Goal: Information Seeking & Learning: Understand process/instructions

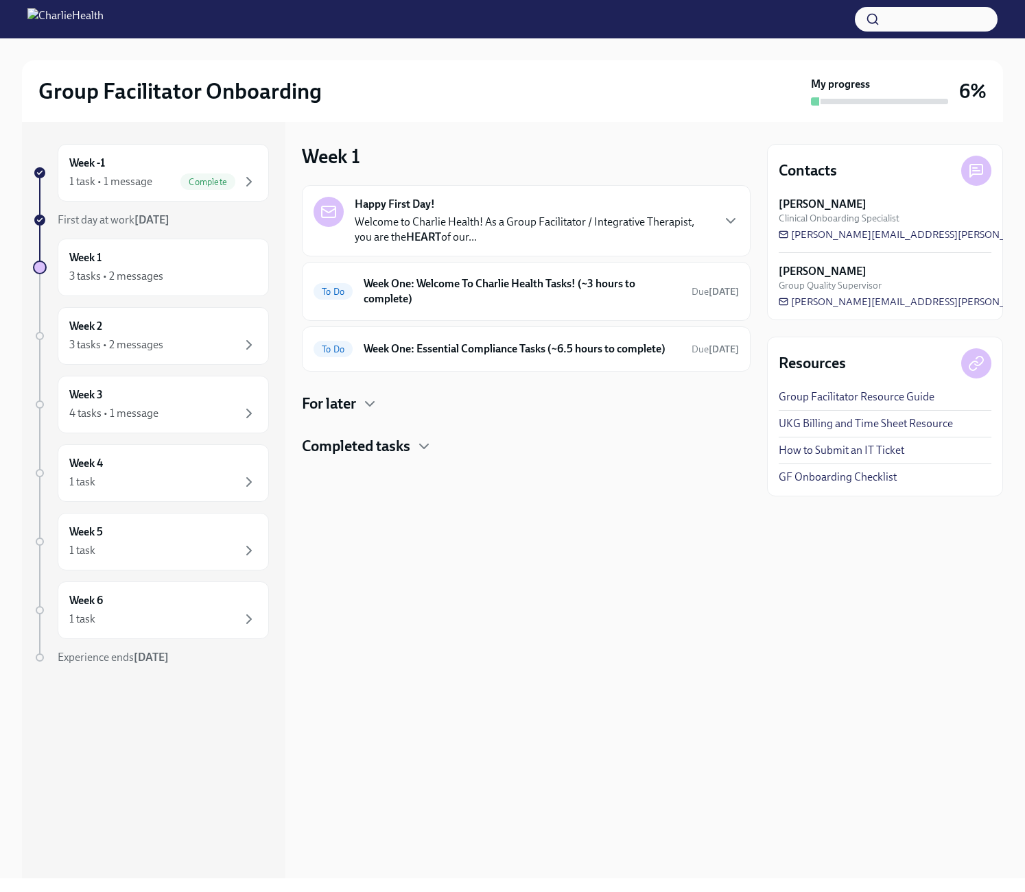
click at [720, 213] on div "Happy First Day! Welcome to Charlie Health! As a Group Facilitator / Integrativ…" at bounding box center [525, 221] width 425 height 48
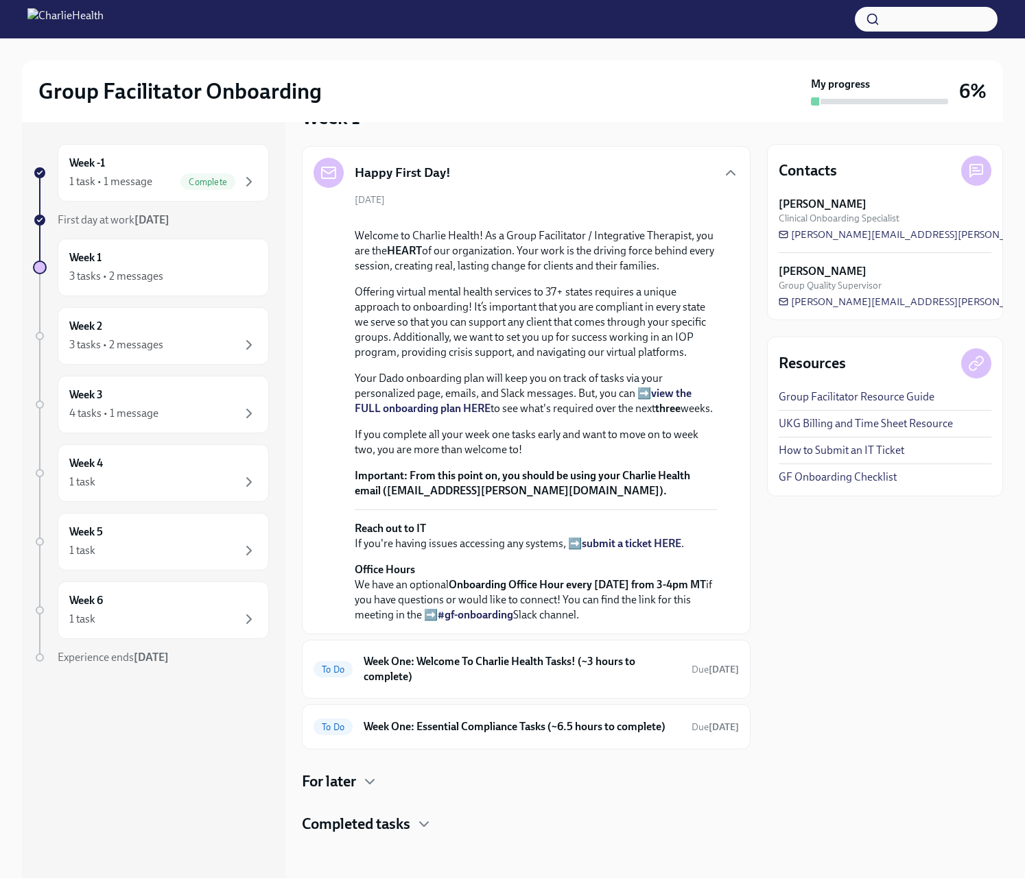
scroll to position [246, 0]
click at [537, 655] on h6 "Week One: Welcome To Charlie Health Tasks! (~3 hours to complete)" at bounding box center [521, 669] width 317 height 30
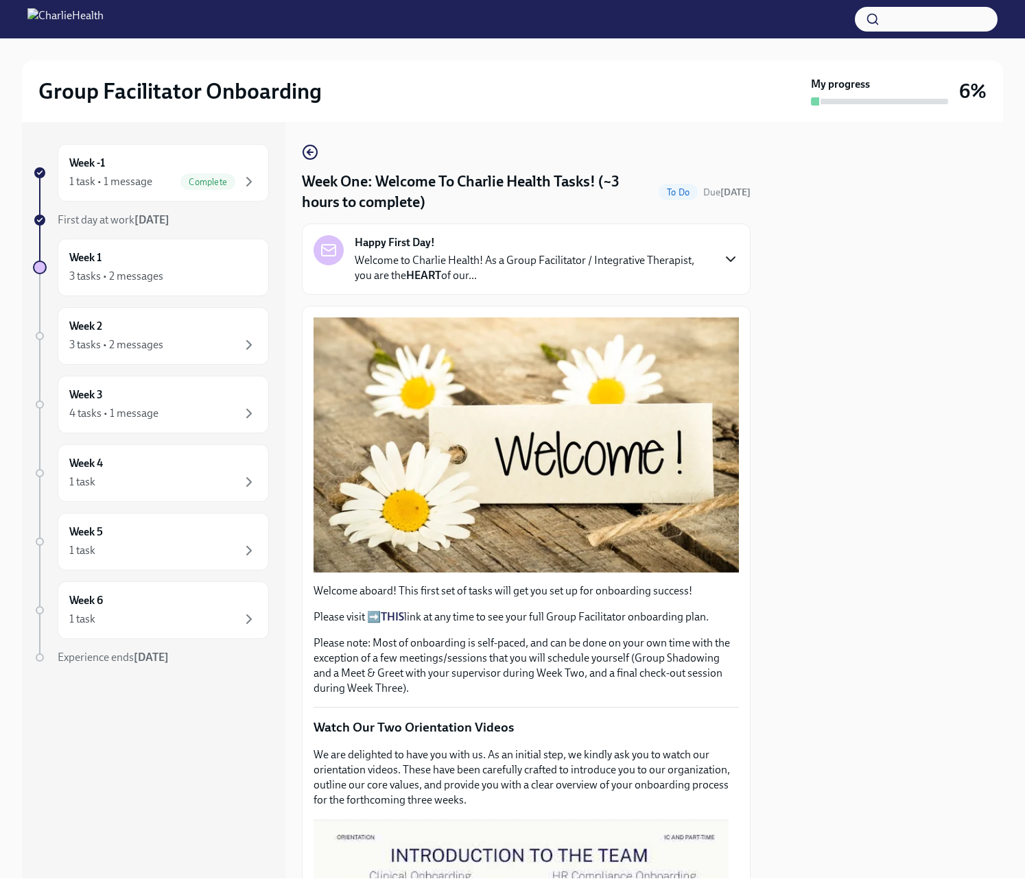
click at [722, 265] on icon "button" at bounding box center [730, 259] width 16 height 16
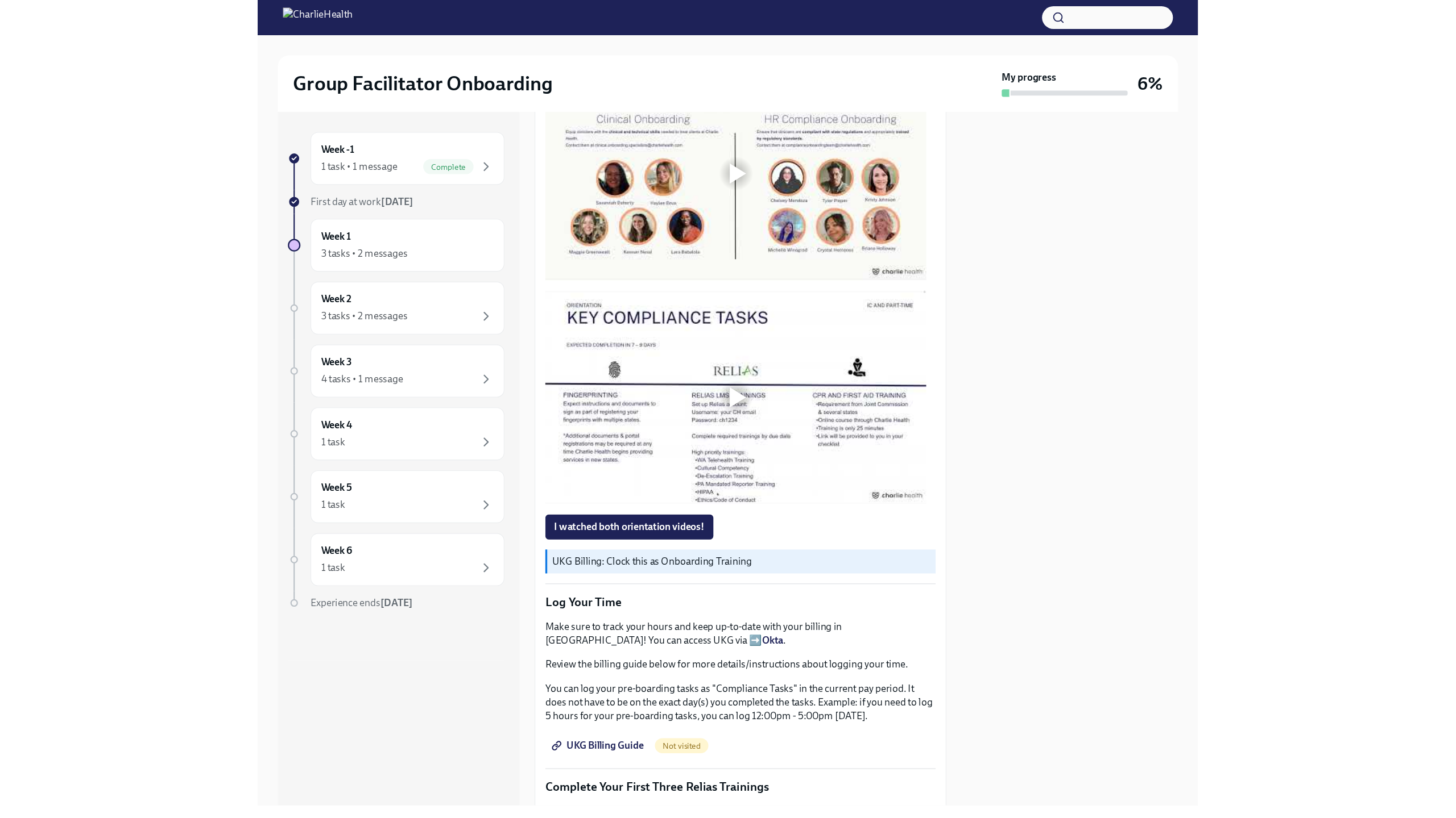
scroll to position [966, 0]
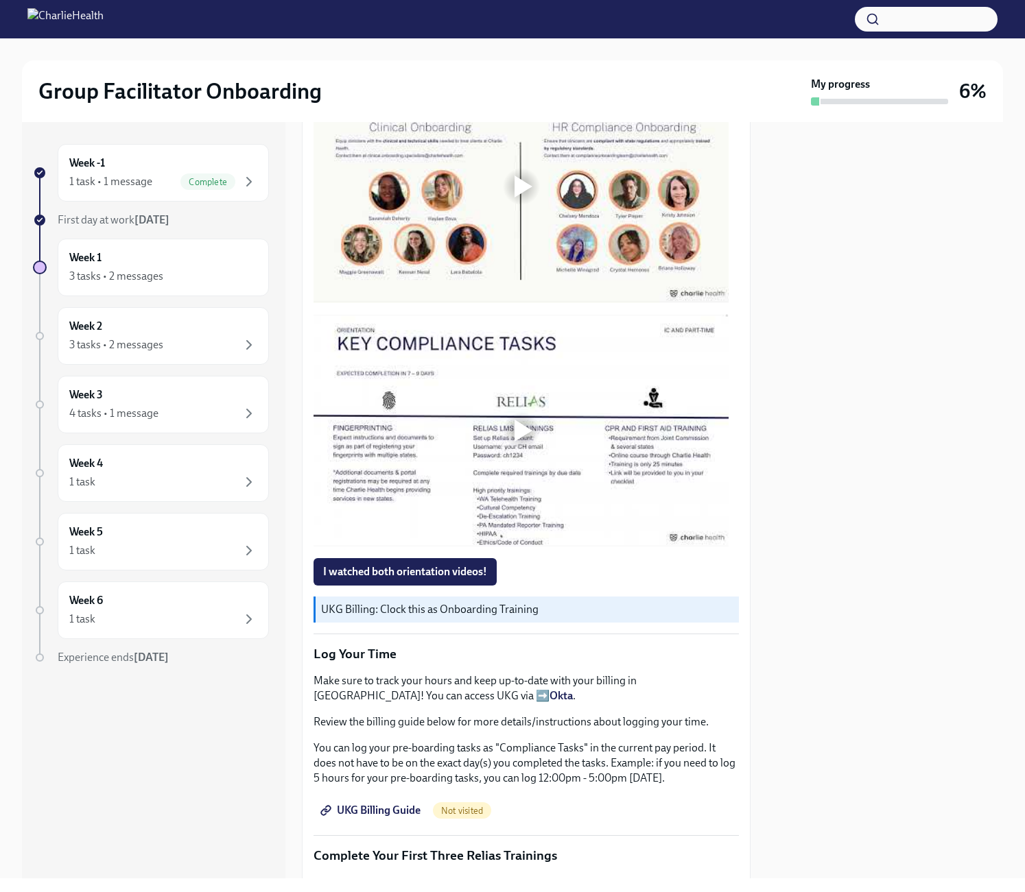
click at [518, 197] on div at bounding box center [523, 187] width 18 height 22
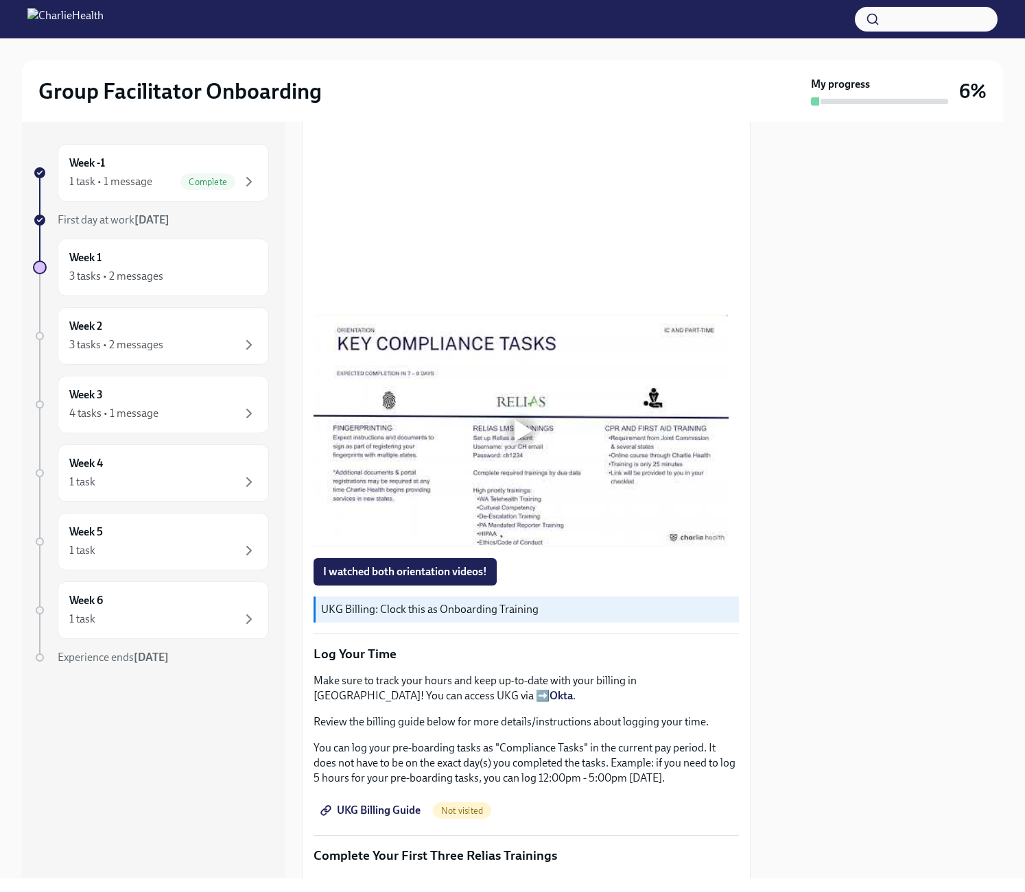
click at [787, 423] on div at bounding box center [885, 500] width 236 height 756
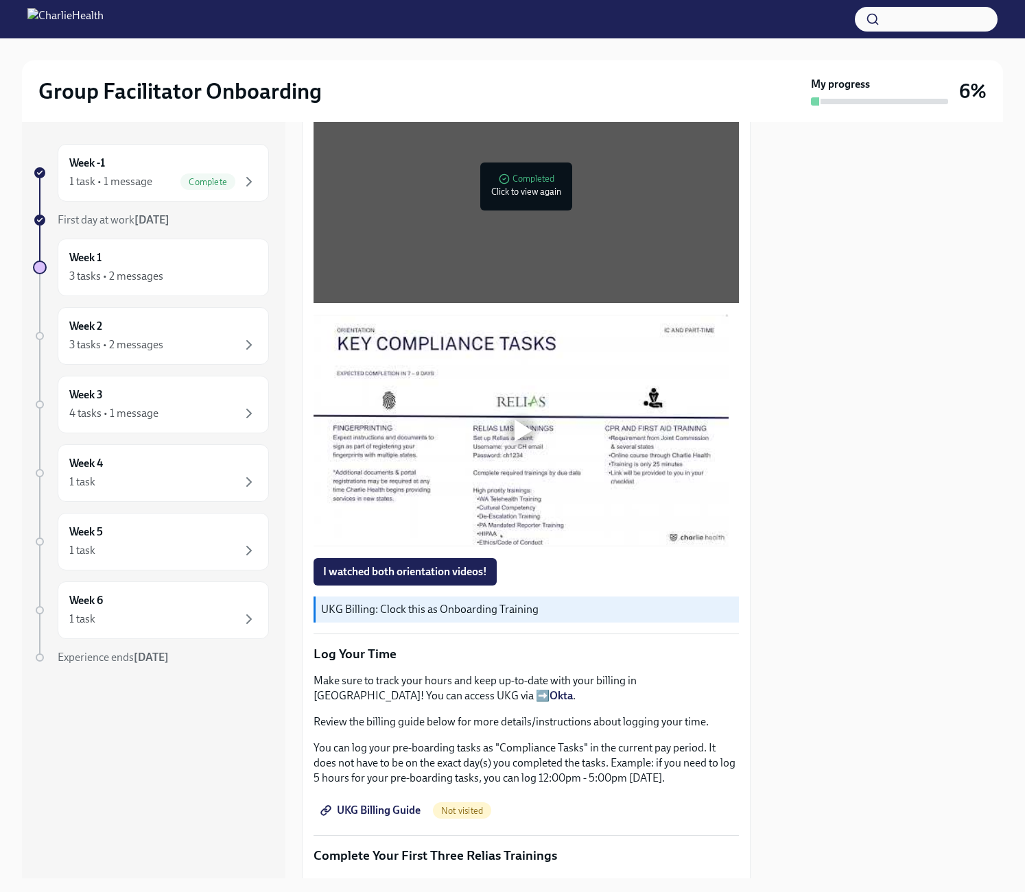
click at [677, 547] on div at bounding box center [520, 430] width 415 height 233
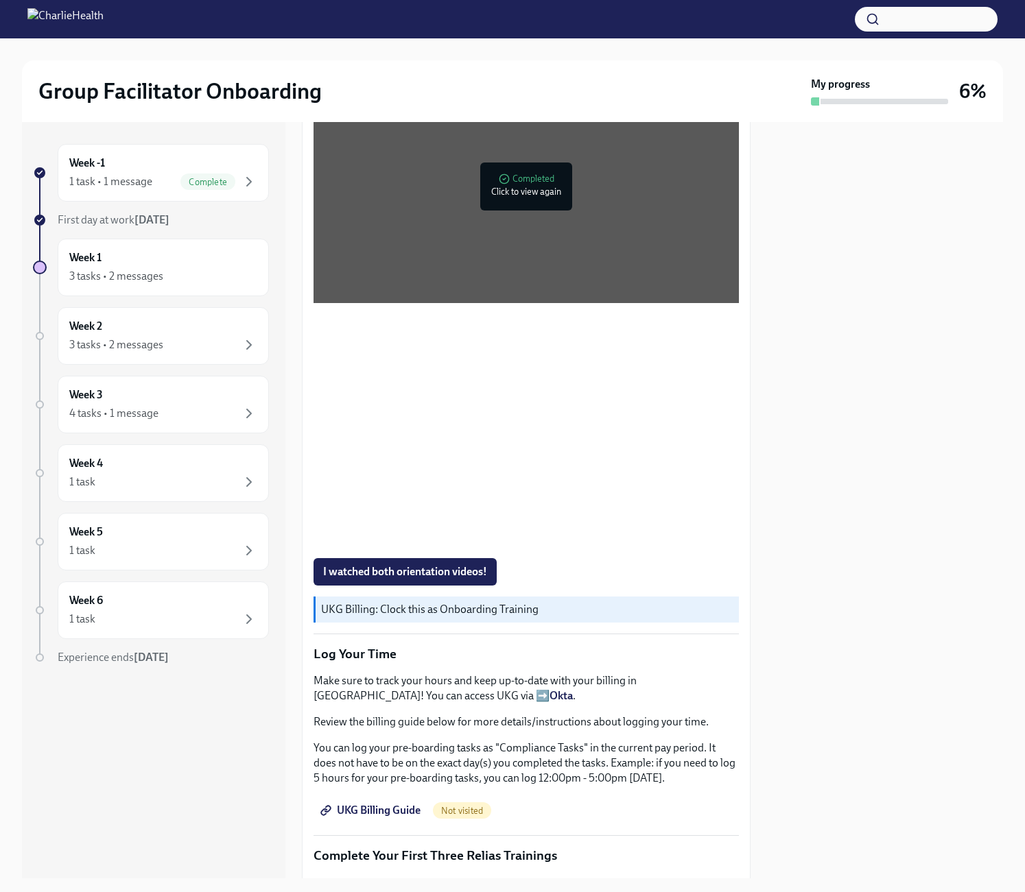
click at [885, 633] on div at bounding box center [885, 500] width 236 height 756
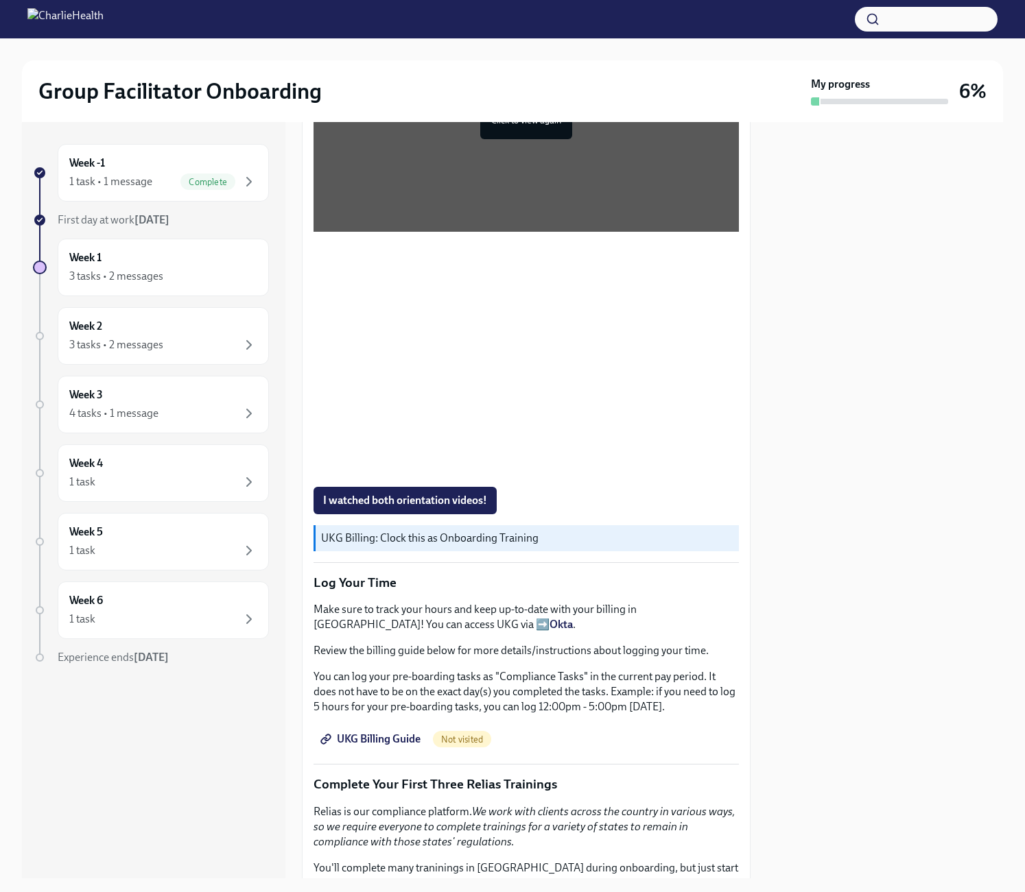
scroll to position [1234, 0]
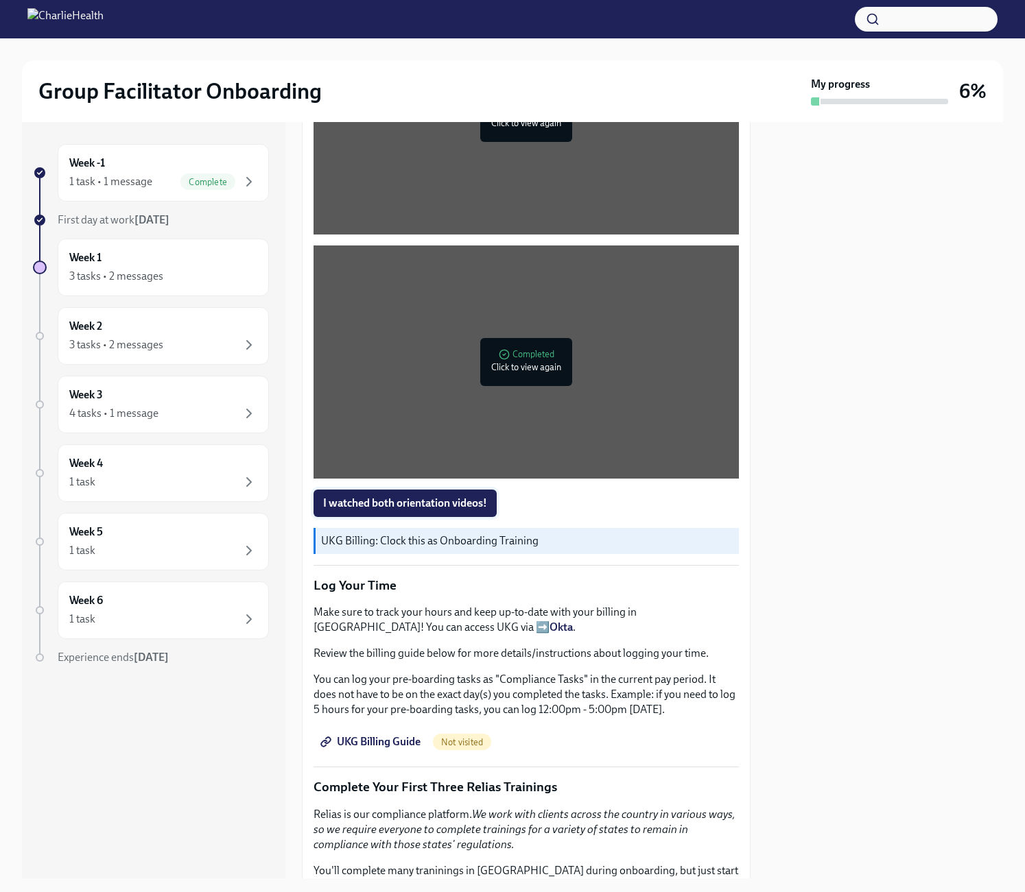
click at [402, 510] on span "I watched both orientation videos!" at bounding box center [405, 503] width 164 height 14
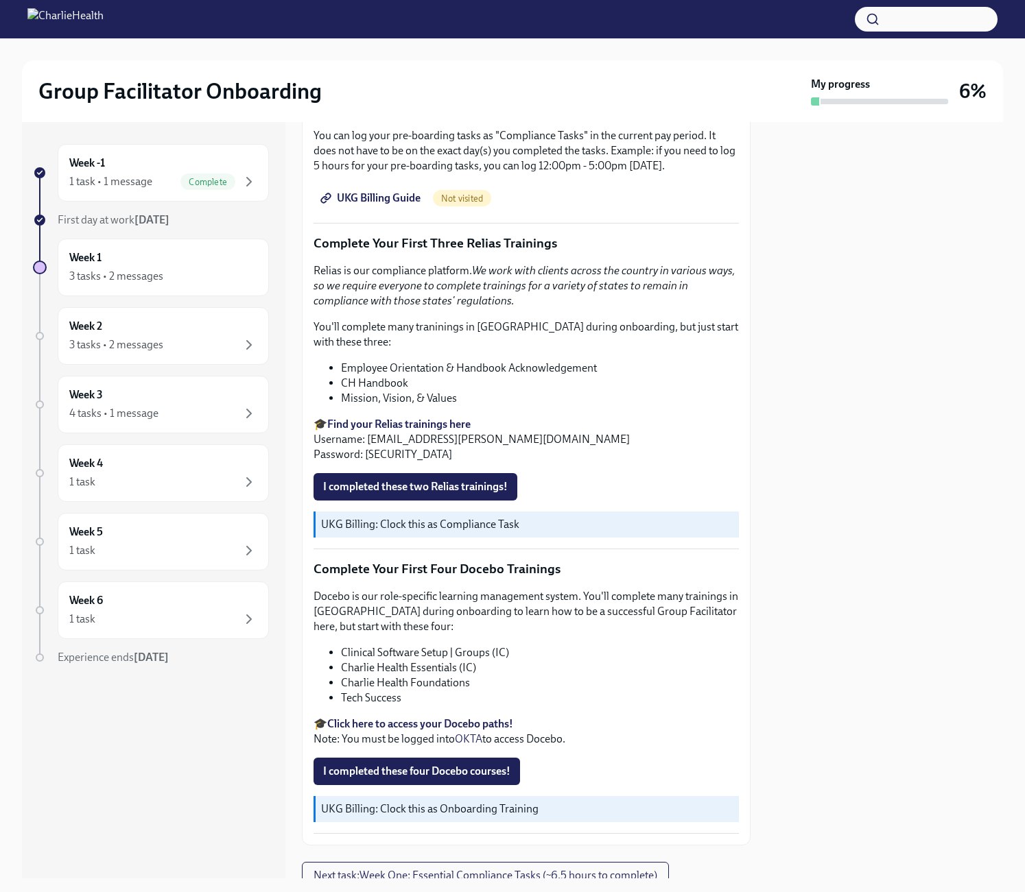
scroll to position [1783, 0]
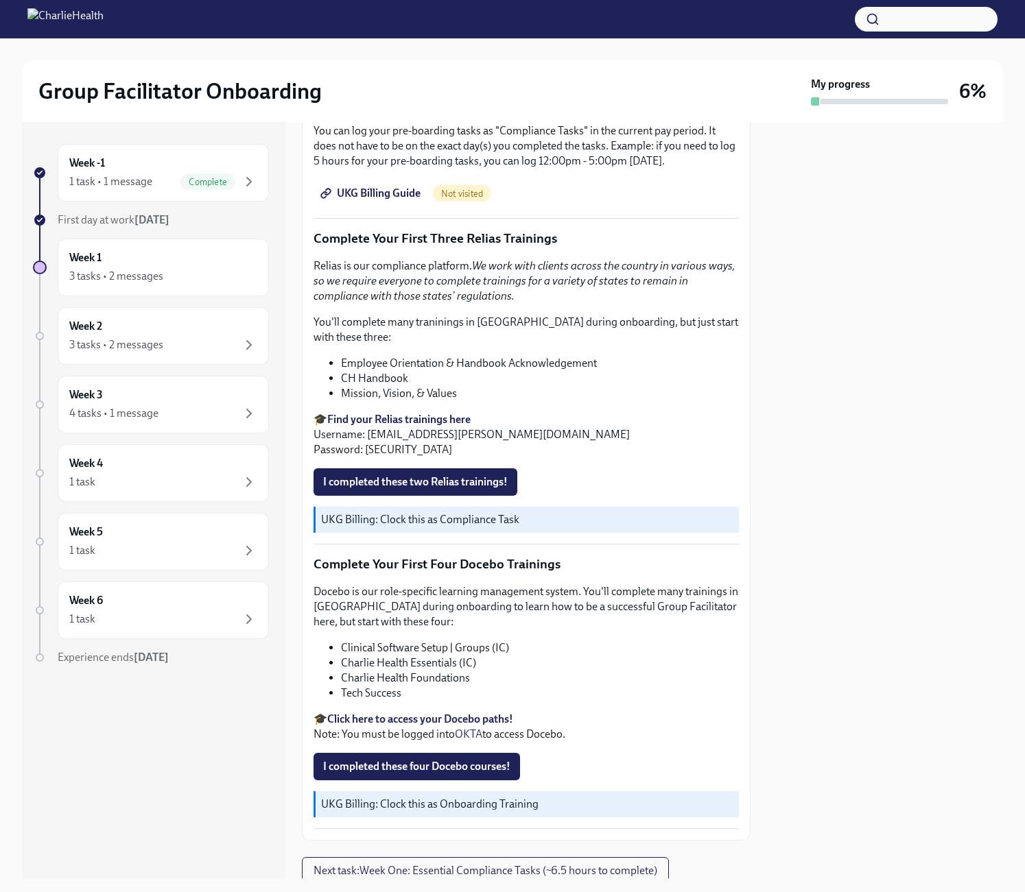
click at [471, 169] on div "Make sure to track your hours and keep up-to-date with your billing in [GEOGRAP…" at bounding box center [525, 112] width 425 height 112
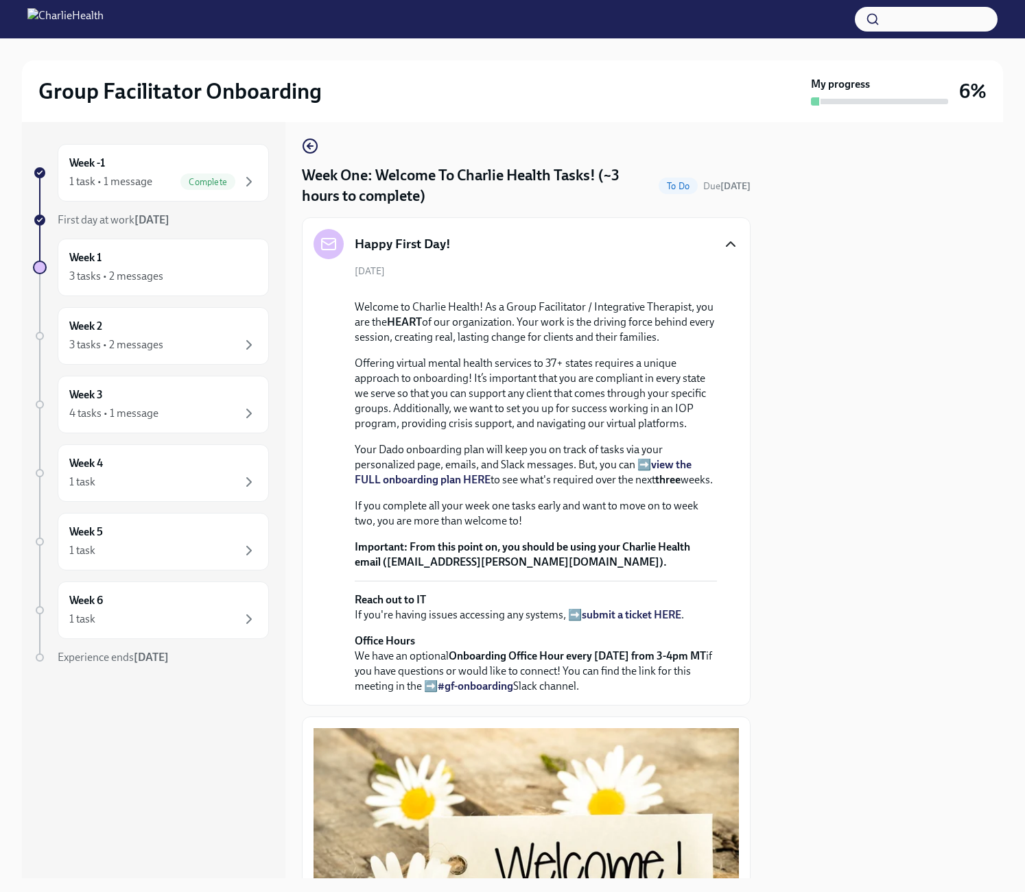
scroll to position [0, 0]
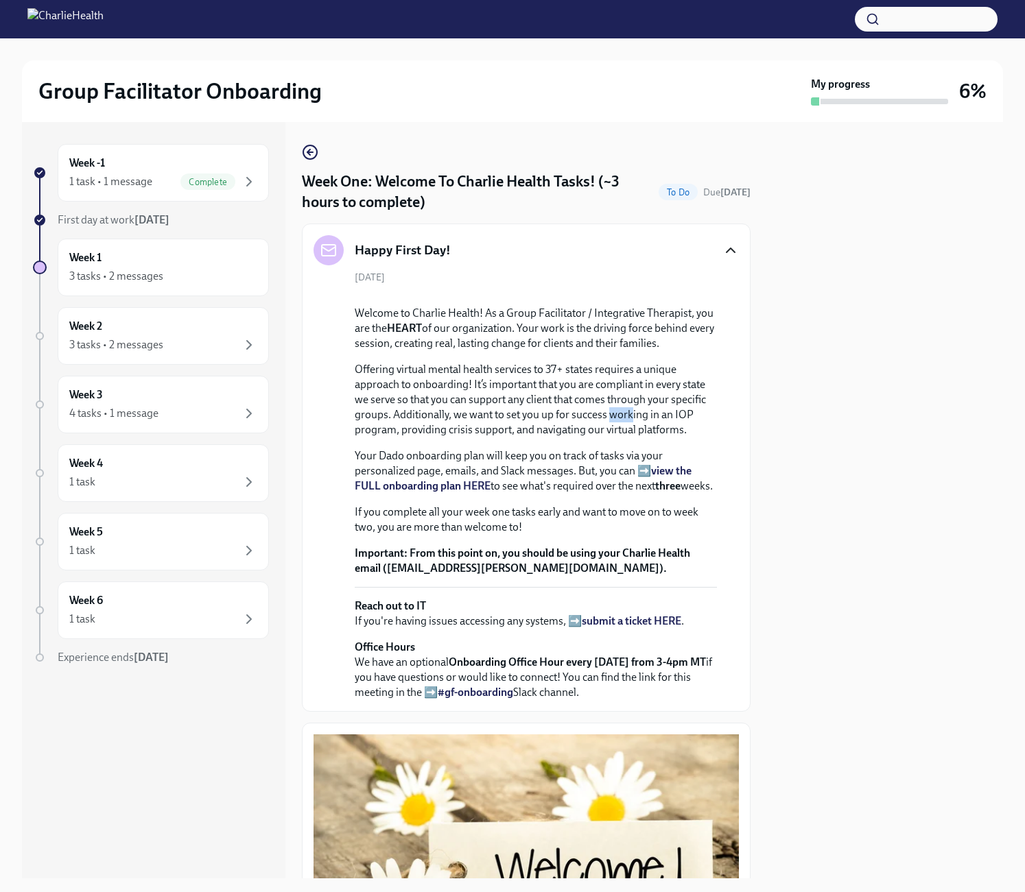
drag, startPoint x: 649, startPoint y: 581, endPoint x: 643, endPoint y: 561, distance: 20.6
click at [643, 438] on p "Offering virtual mental health services to 37+ states requires a unique approac…" at bounding box center [536, 399] width 362 height 75
click at [897, 237] on div at bounding box center [885, 500] width 236 height 756
